Goal: Transaction & Acquisition: Purchase product/service

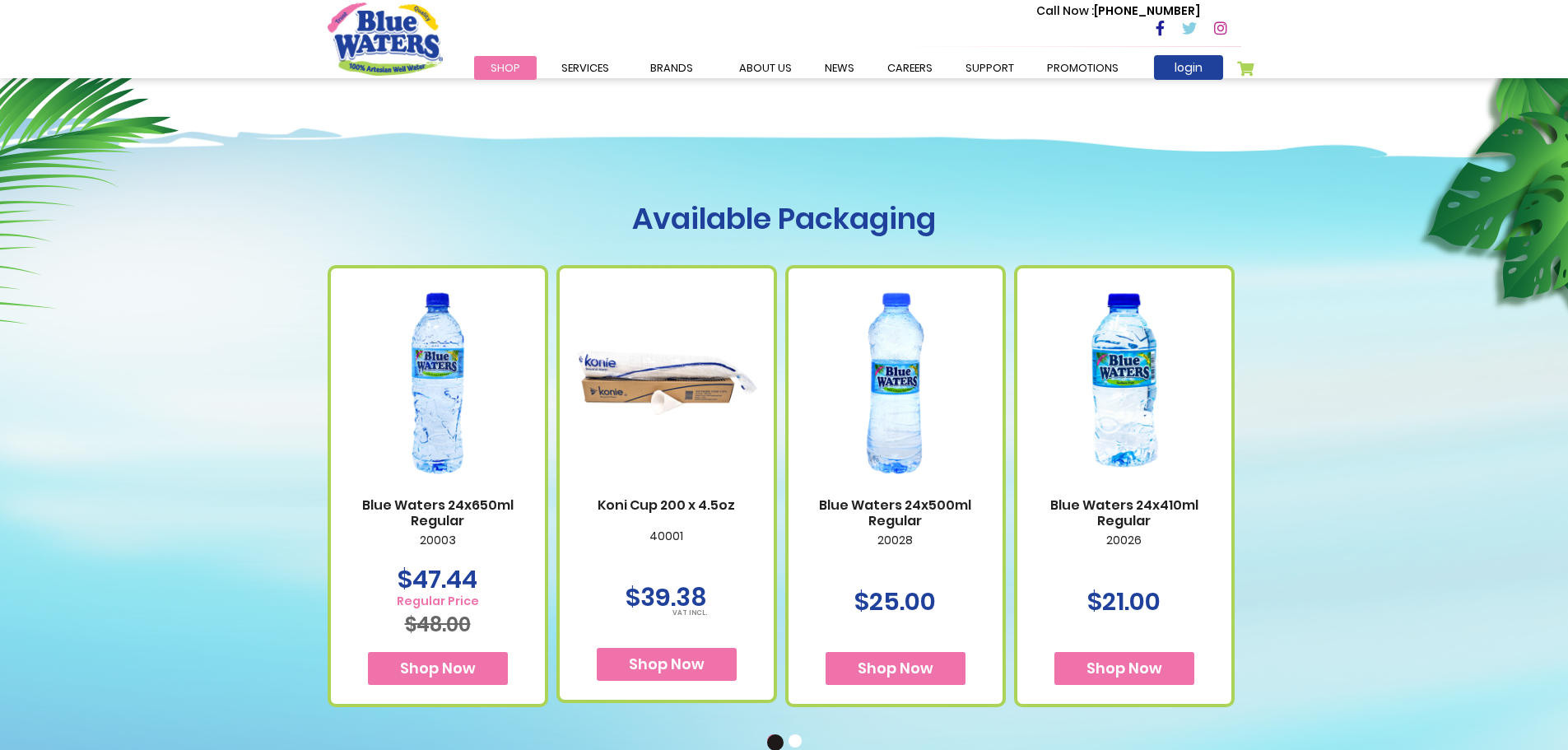
scroll to position [988, 0]
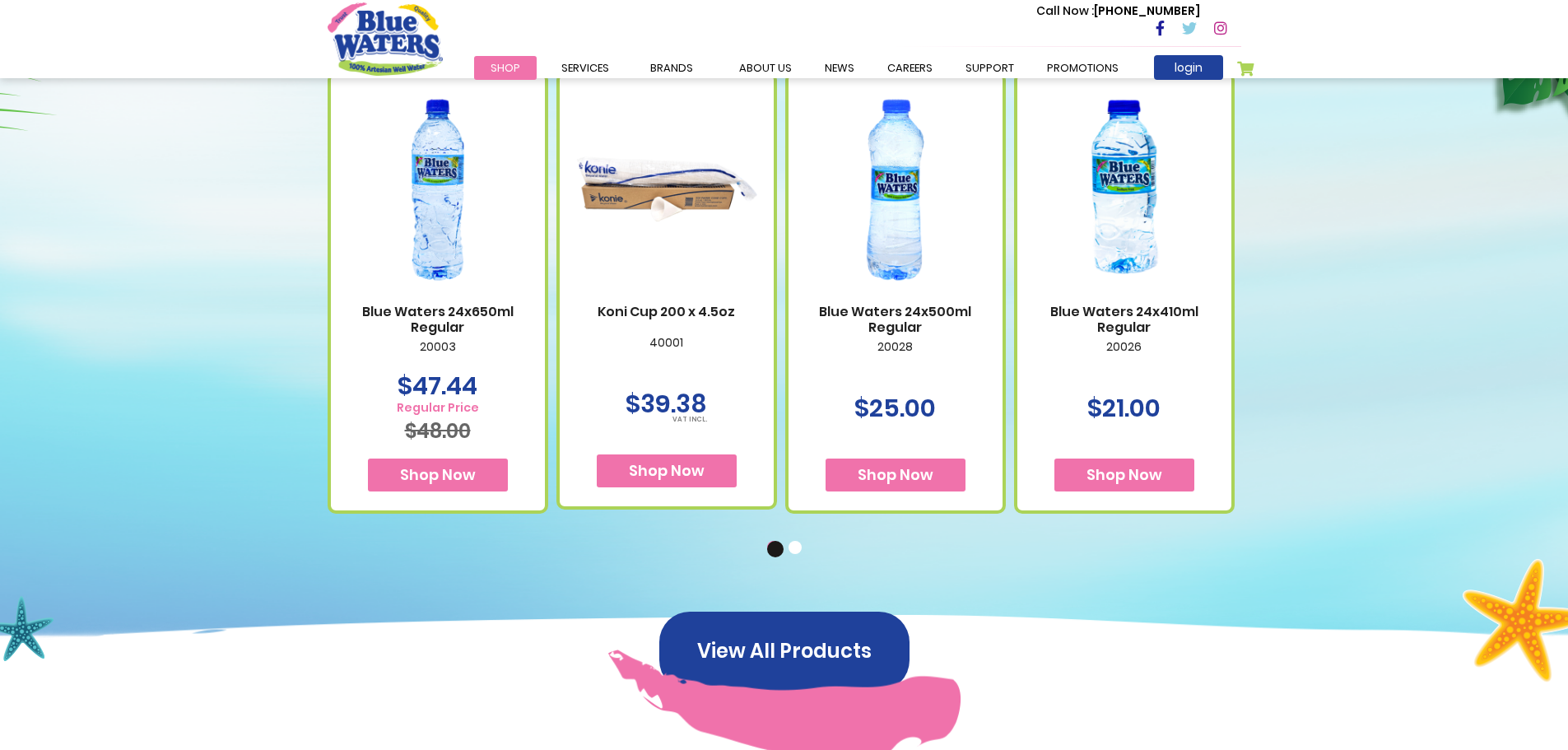
click at [446, 207] on img at bounding box center [437, 189] width 181 height 226
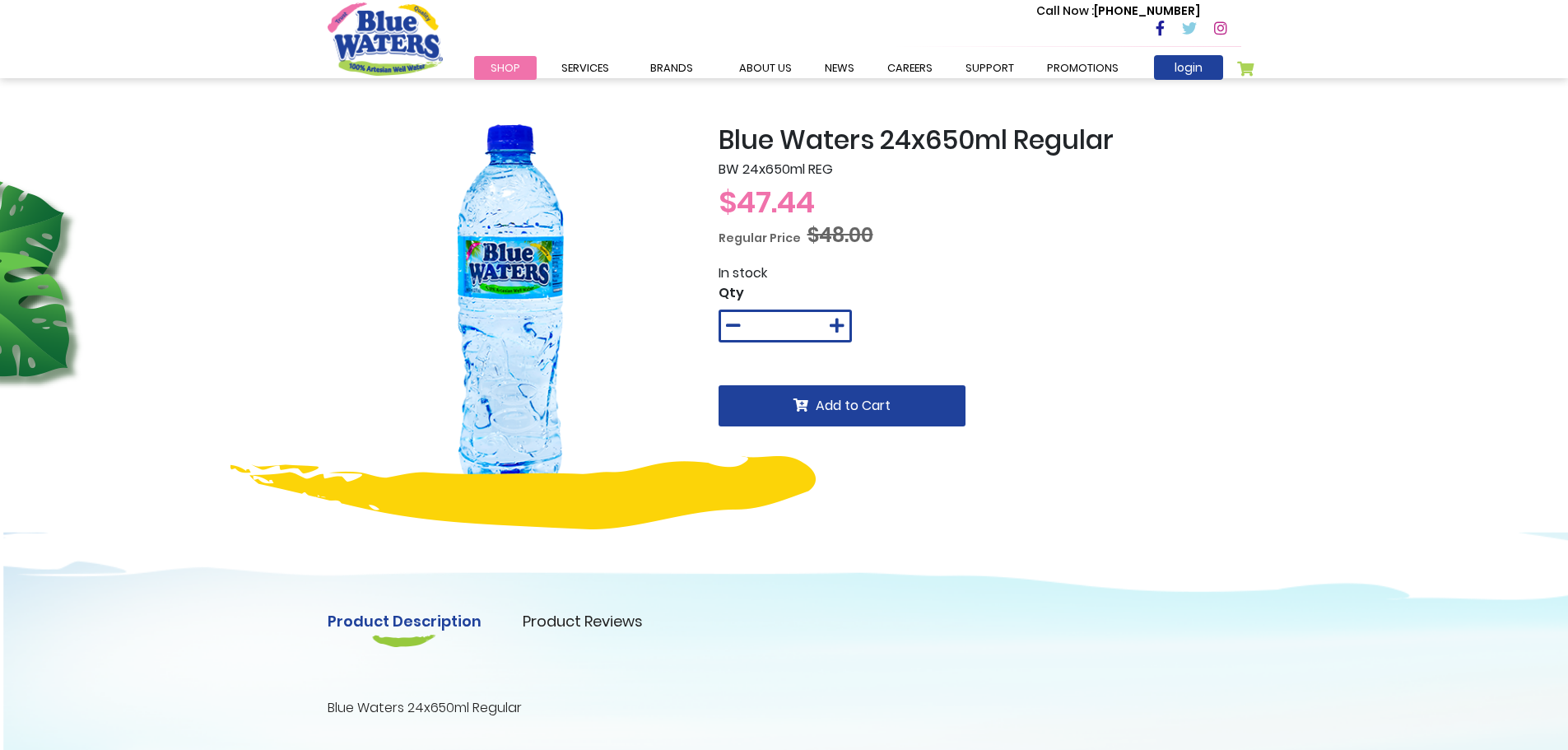
click at [579, 279] on img at bounding box center [510, 307] width 366 height 366
click at [528, 280] on img at bounding box center [510, 307] width 366 height 366
click at [905, 116] on div "Blue Waters 24x650ml Regular BW 24x650ml REG Special Price $47.44 Regular Price…" at bounding box center [784, 522] width 1568 height 888
click at [794, 185] on span "$47.44" at bounding box center [767, 201] width 97 height 42
drag, startPoint x: 788, startPoint y: 174, endPoint x: 727, endPoint y: 241, distance: 90.6
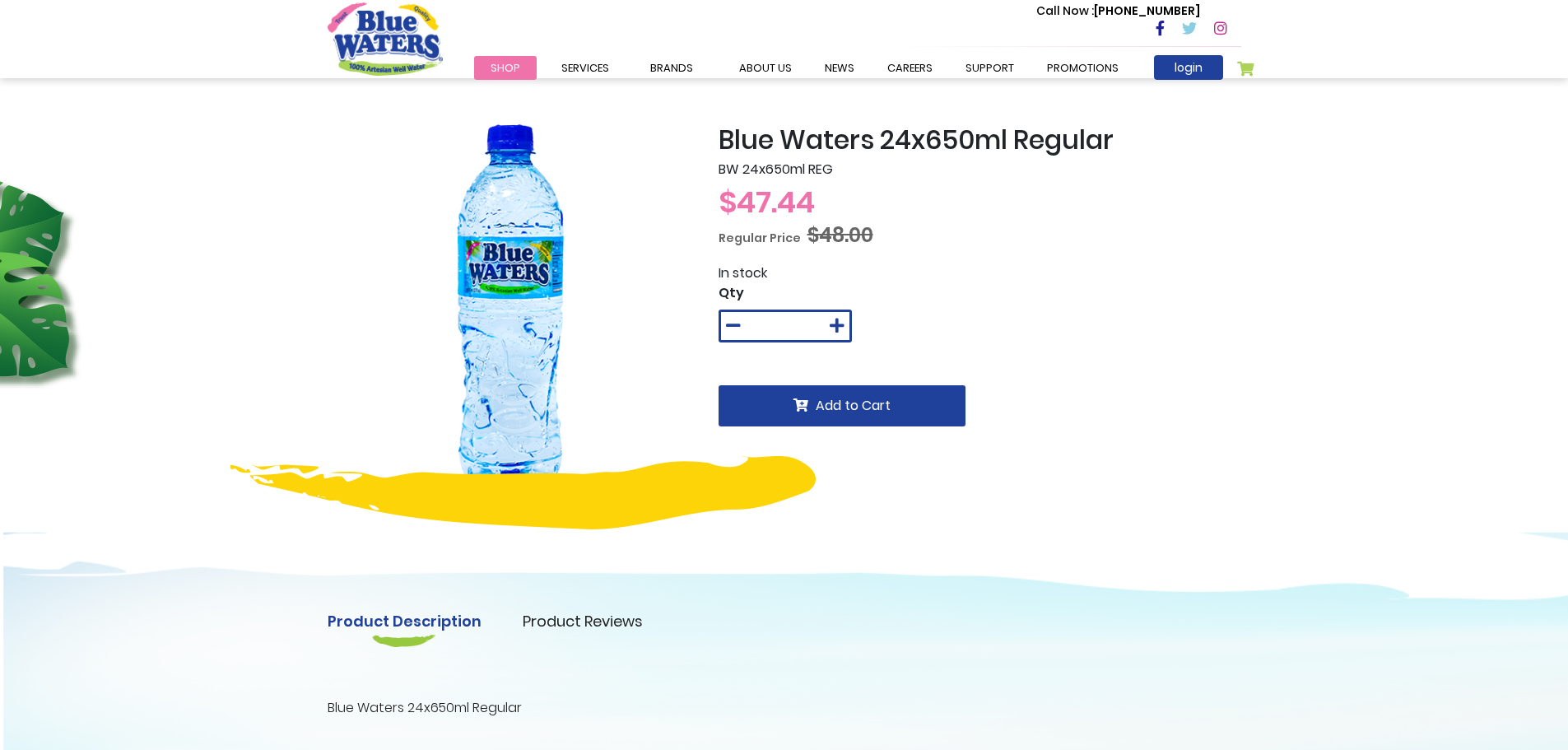
click at [784, 177] on p "BW 24x650ml REG" at bounding box center [980, 170] width 523 height 20
click at [726, 246] on span "Regular Price" at bounding box center [759, 238] width 82 height 17
drag, startPoint x: 716, startPoint y: 167, endPoint x: 461, endPoint y: 161, distance: 255.1
click at [504, 160] on div "Blue Waters 24x650ml Regular BW 24x650ml REG Special Price $47.44 Regular Price…" at bounding box center [784, 307] width 938 height 365
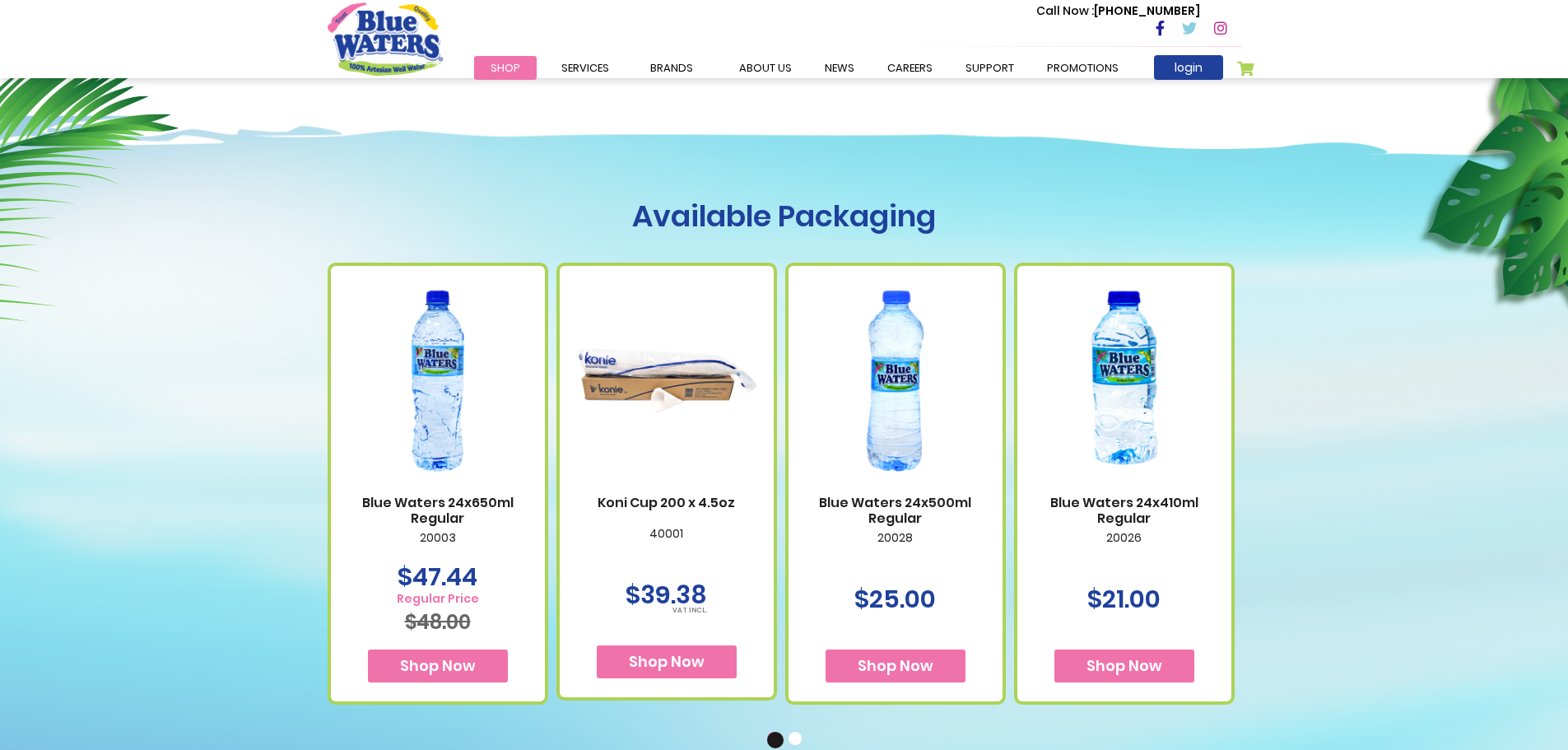
scroll to position [823, 0]
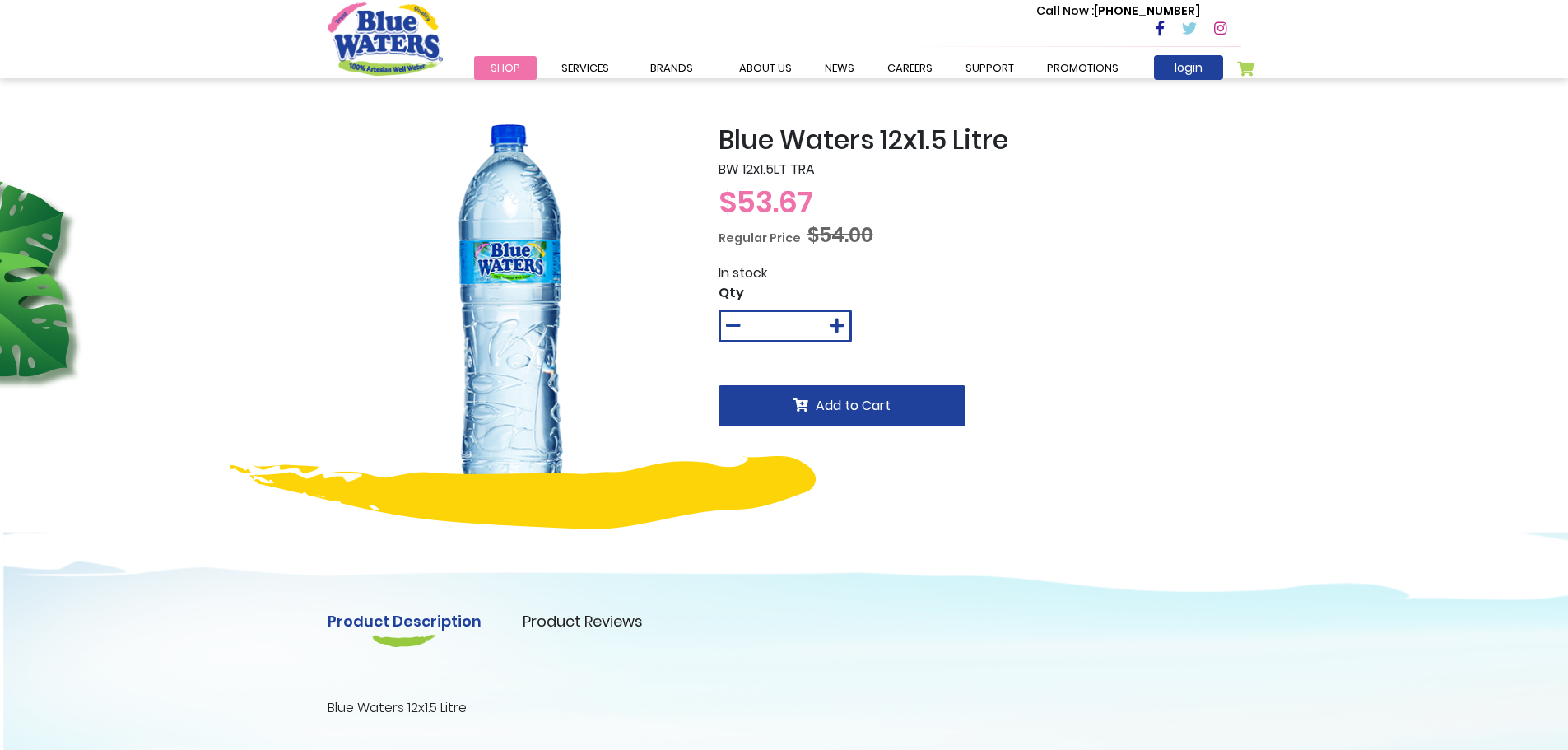
click at [570, 265] on img at bounding box center [510, 307] width 366 height 366
click at [543, 311] on img at bounding box center [510, 307] width 366 height 366
click at [508, 313] on img at bounding box center [510, 307] width 366 height 366
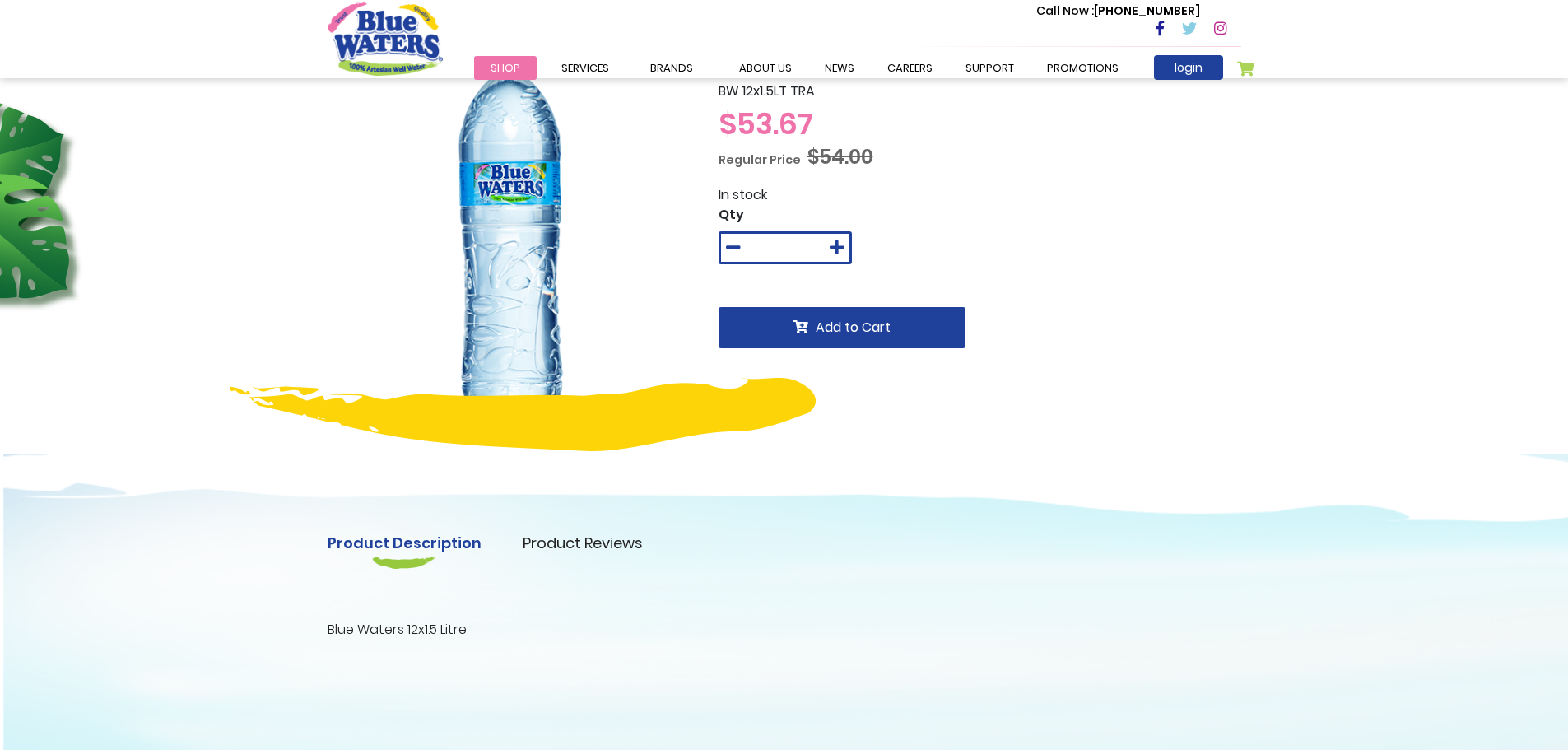
click at [554, 323] on img at bounding box center [510, 229] width 366 height 366
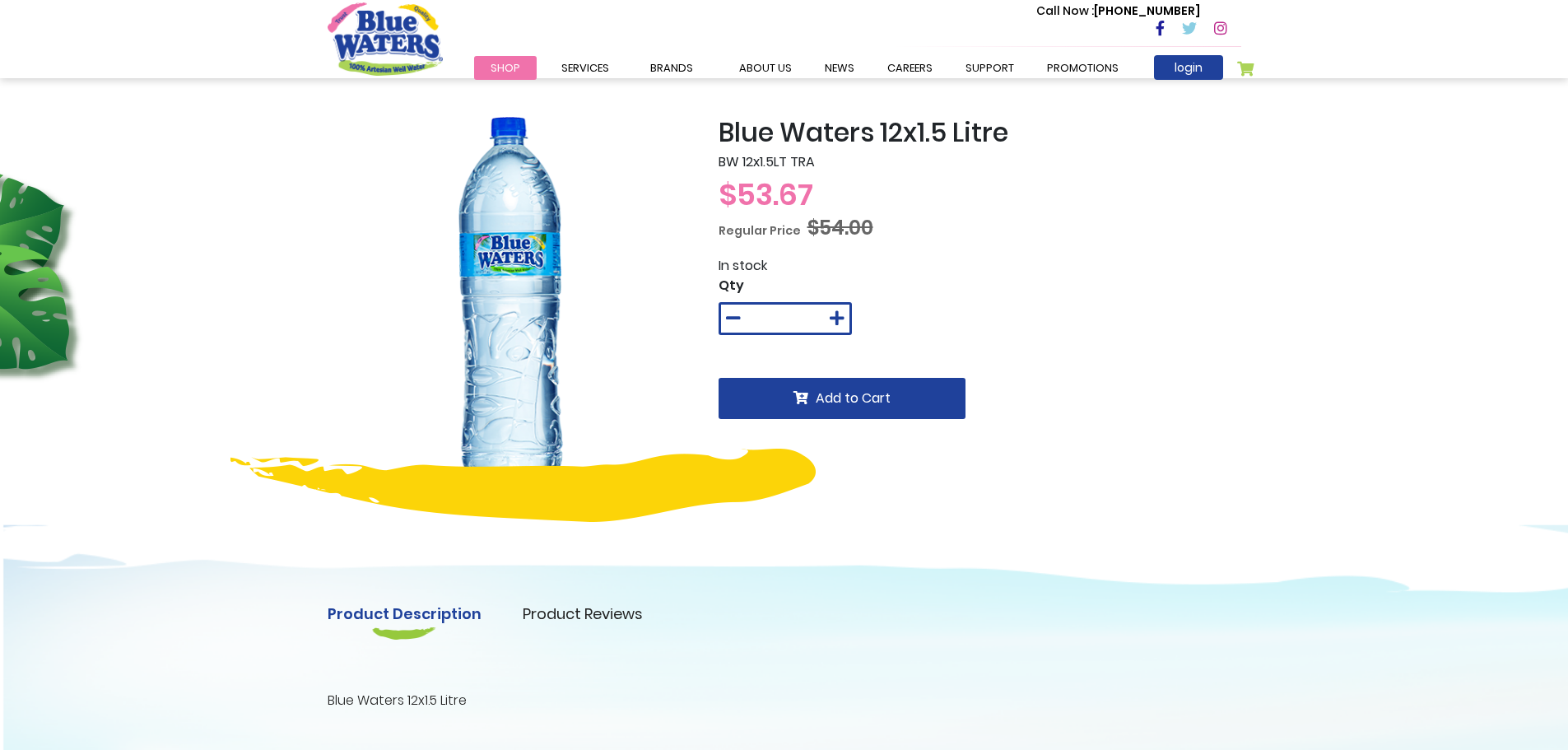
drag, startPoint x: 474, startPoint y: 301, endPoint x: 508, endPoint y: 297, distance: 34.2
click at [481, 299] on img at bounding box center [510, 299] width 366 height 366
